Goal: Transaction & Acquisition: Book appointment/travel/reservation

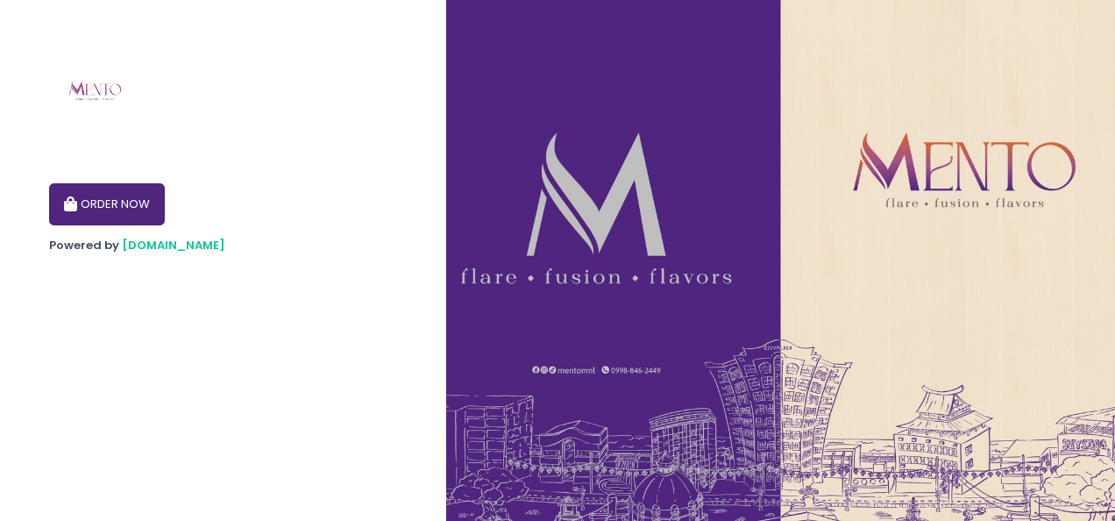
click at [124, 205] on button "ORDER NOW" at bounding box center [107, 204] width 116 height 42
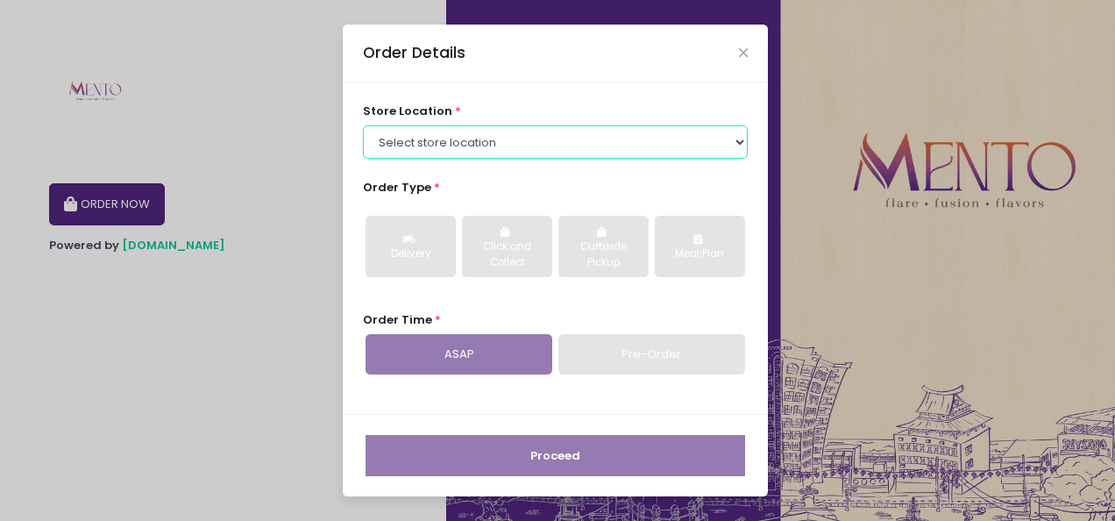
click at [472, 147] on select "Select store location [PERSON_NAME] - [GEOGRAPHIC_DATA] [PERSON_NAME] - [GEOGRA…" at bounding box center [556, 141] width 386 height 33
select select "67e3a156d94a29a58c482034"
click at [363, 125] on select "Select store location [PERSON_NAME] - [GEOGRAPHIC_DATA] [PERSON_NAME] - [GEOGRA…" at bounding box center [556, 141] width 386 height 33
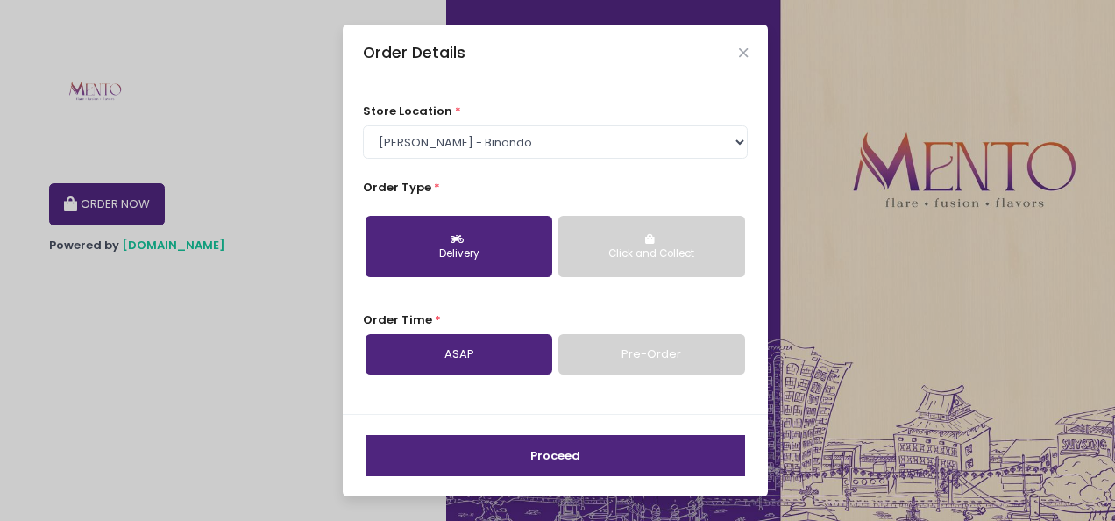
click at [609, 253] on div "Click and Collect" at bounding box center [652, 254] width 162 height 16
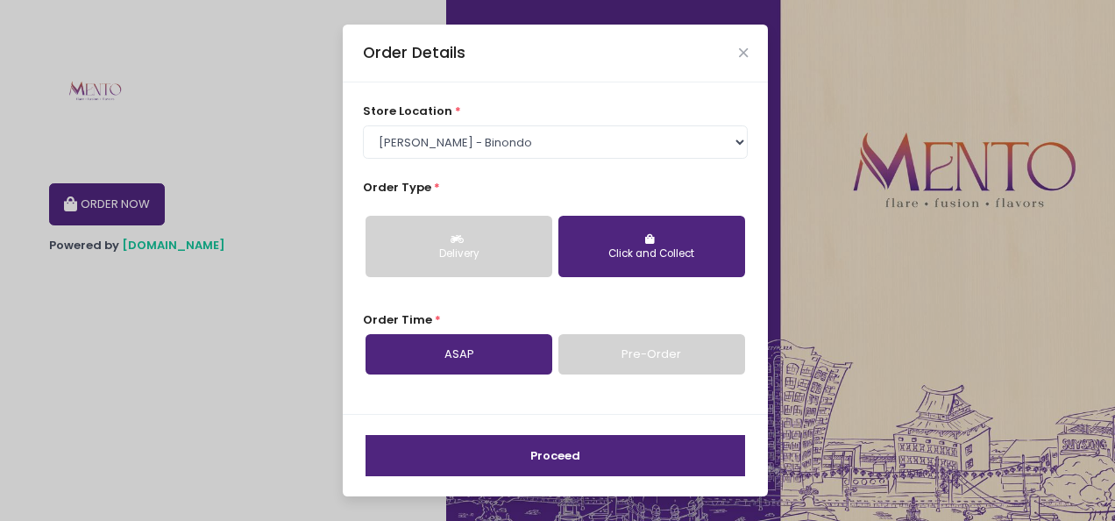
click at [605, 352] on link "Pre-Order" at bounding box center [652, 354] width 187 height 40
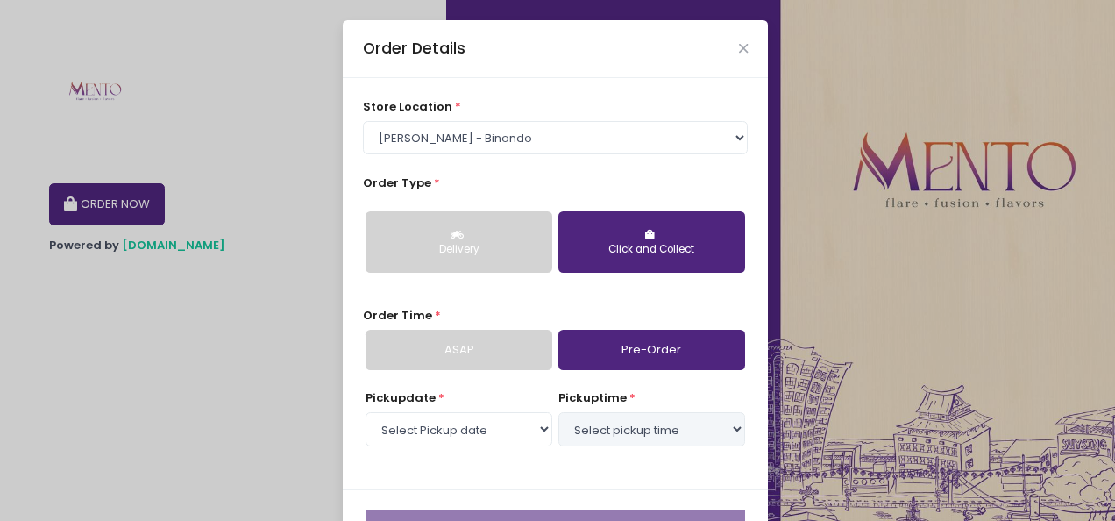
select select "[DATE]"
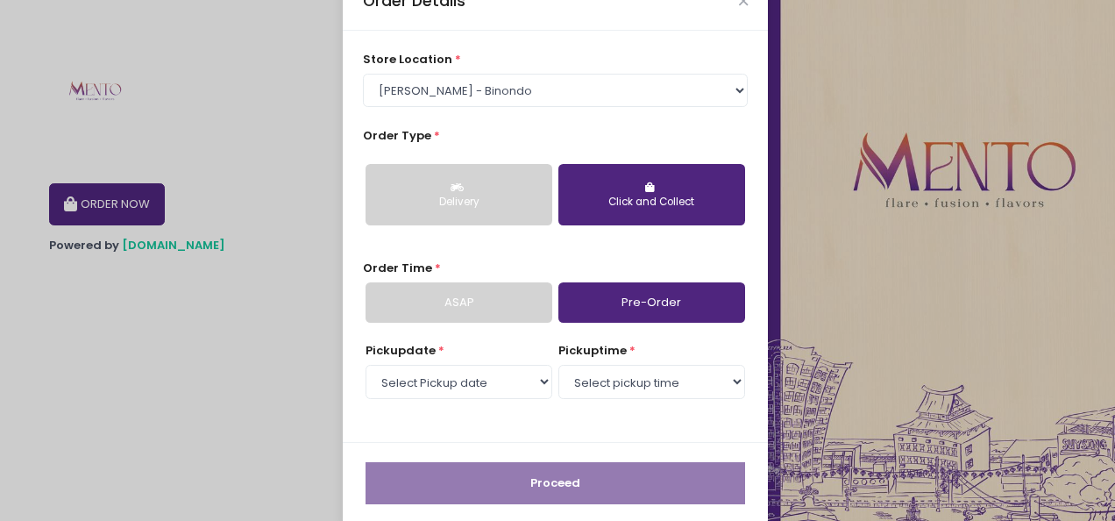
scroll to position [69, 0]
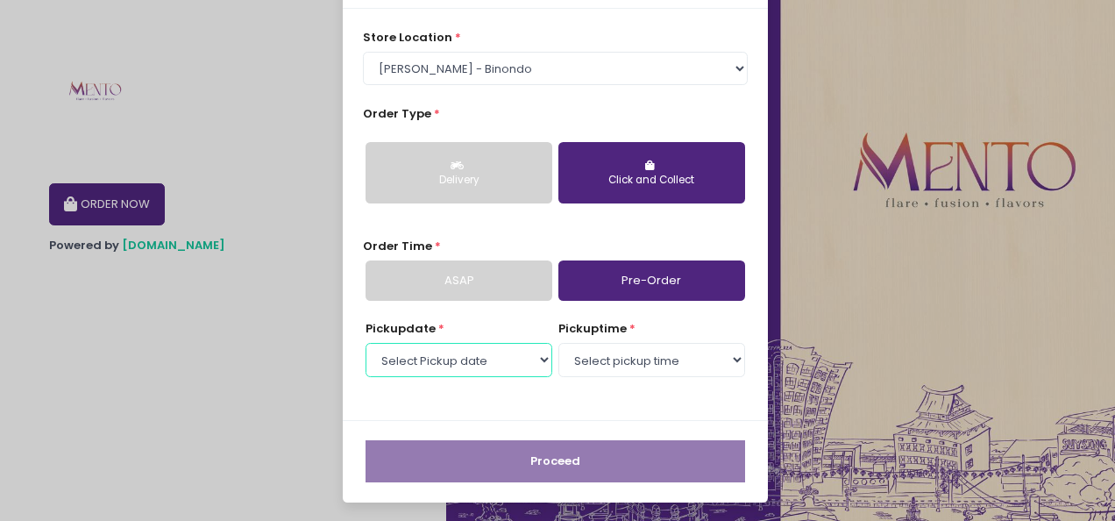
click at [486, 356] on select "Select Pickup date [DATE]" at bounding box center [459, 359] width 187 height 33
click at [366, 343] on select "Select Pickup date [DATE]" at bounding box center [459, 359] width 187 height 33
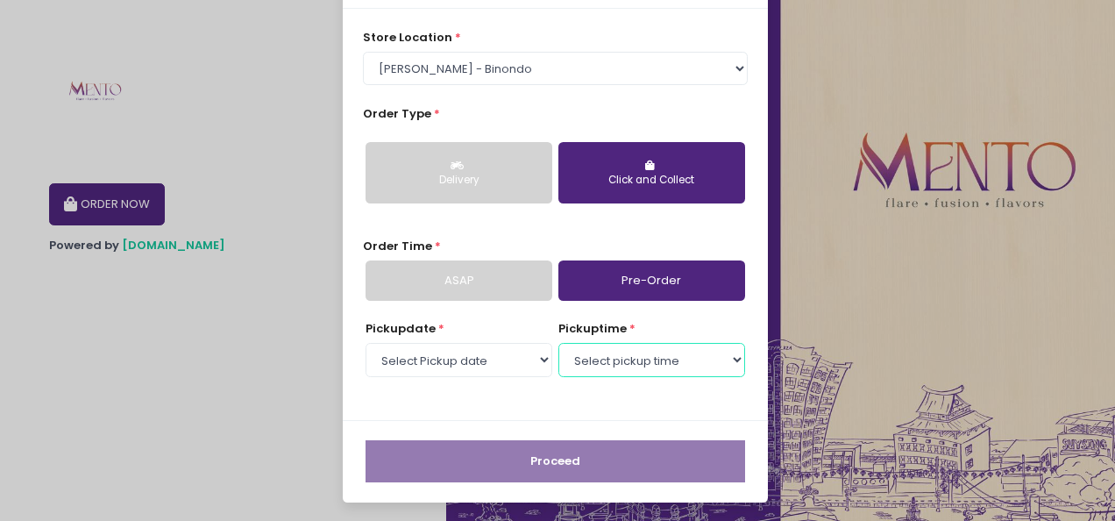
click at [625, 366] on select "Select pickup time 07:30 PM - 08:00 PM 08:00 PM - 08:30 PM 08:30 PM - 09:00 PM …" at bounding box center [652, 359] width 187 height 33
select select "22:00"
click at [559, 343] on select "Select pickup time 07:30 PM - 08:00 PM 08:00 PM - 08:30 PM 08:30 PM - 09:00 PM …" at bounding box center [652, 359] width 187 height 33
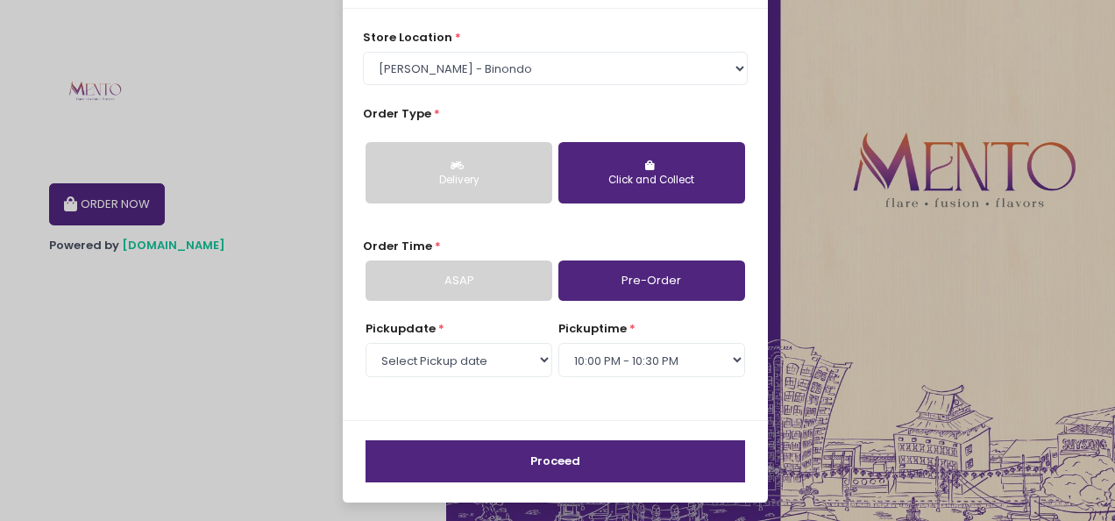
click at [594, 454] on button "Proceed" at bounding box center [556, 461] width 380 height 42
